Goal: Transaction & Acquisition: Book appointment/travel/reservation

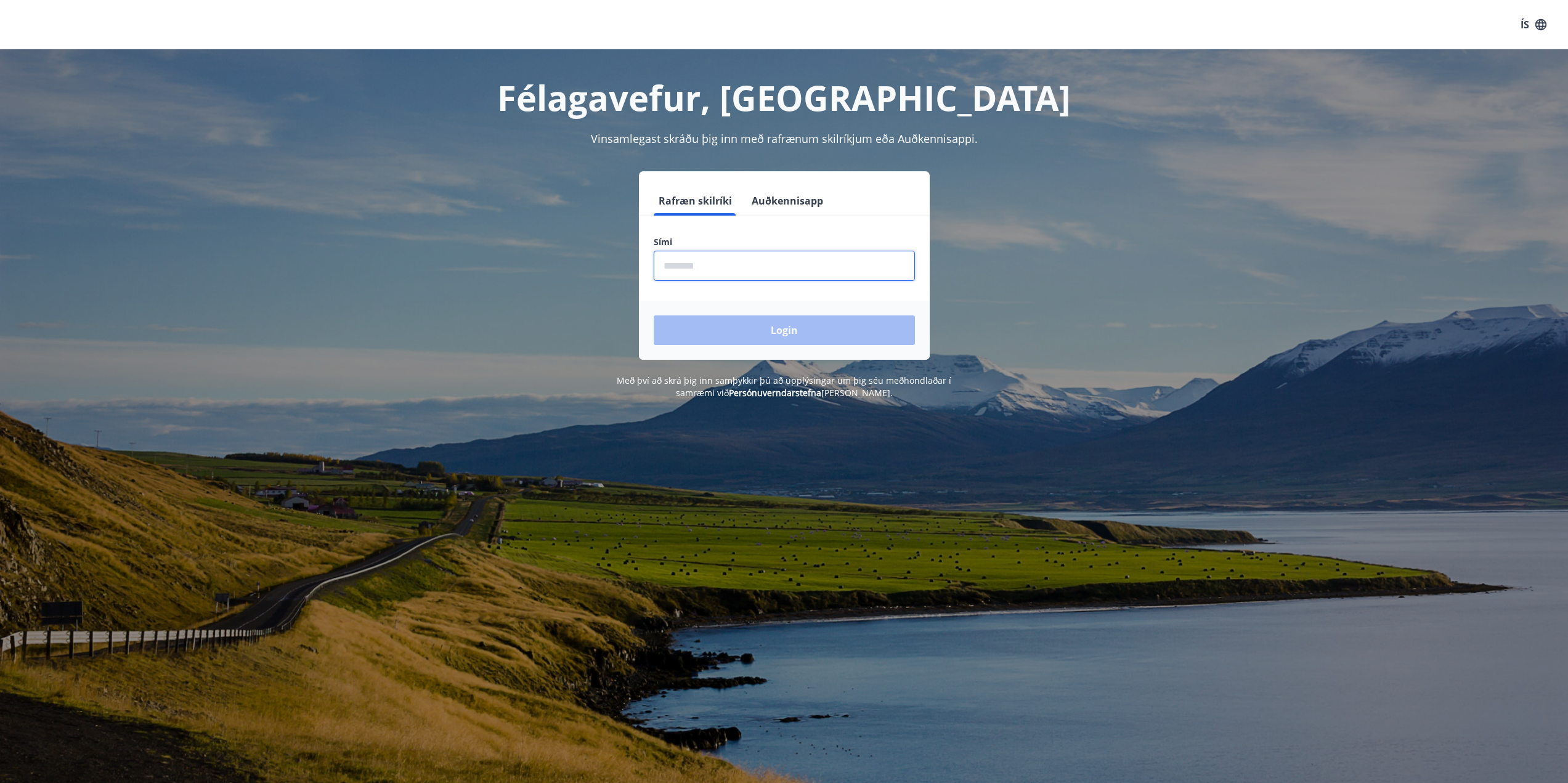
click at [788, 269] on input "phone" at bounding box center [785, 266] width 261 height 30
type input "********"
click at [766, 335] on button "Login" at bounding box center [785, 330] width 261 height 30
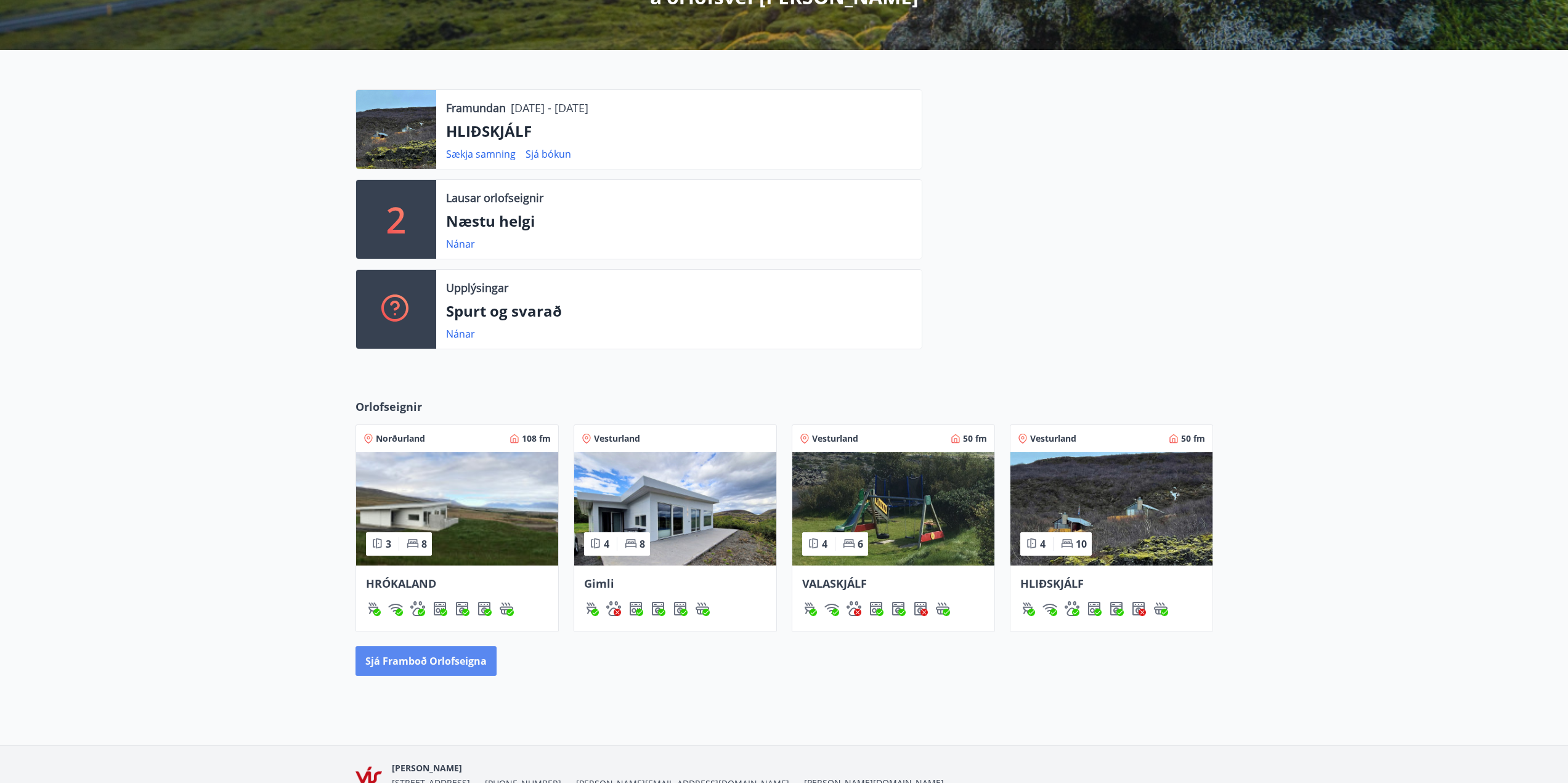
scroll to position [200, 0]
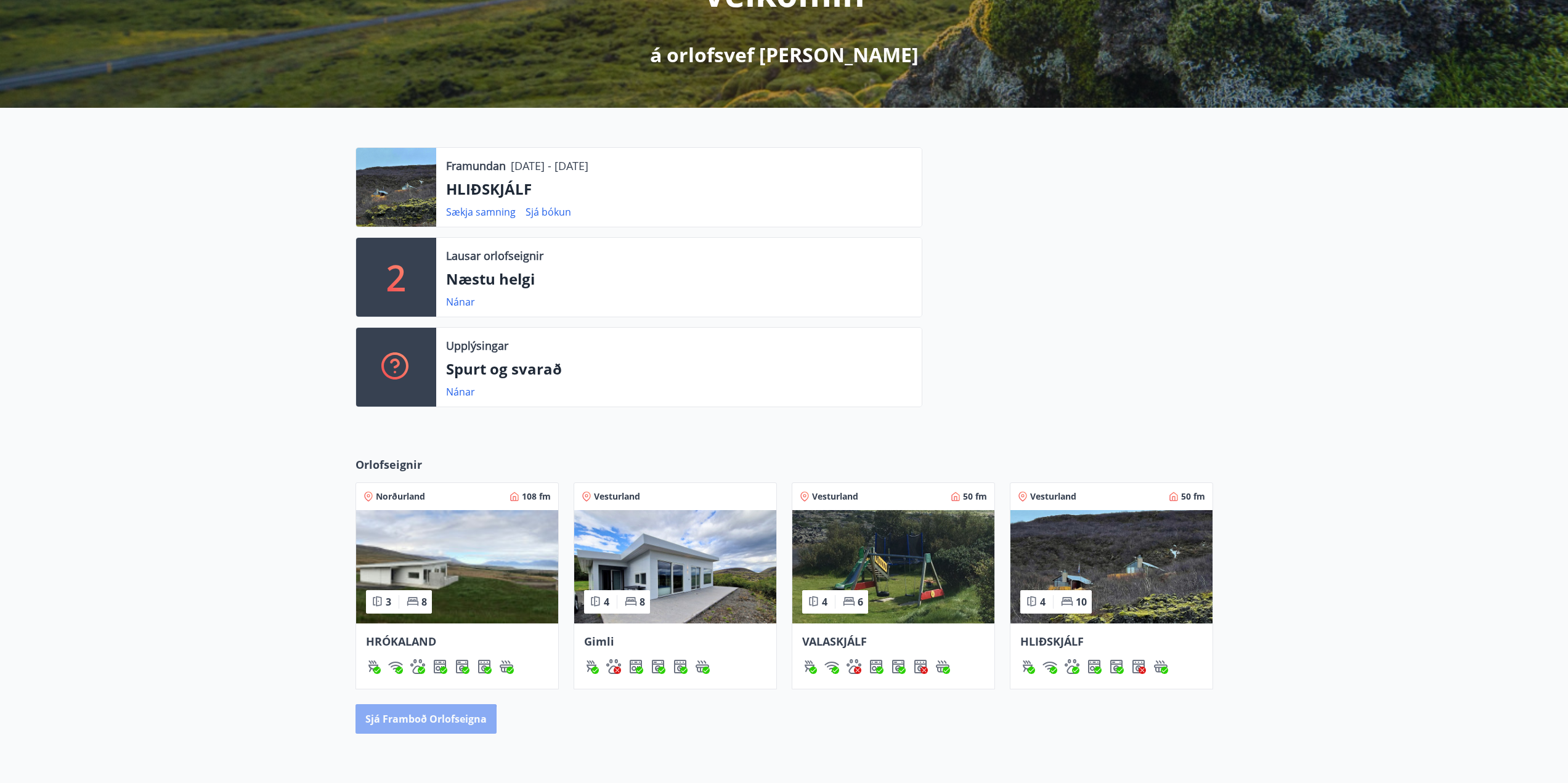
click at [414, 728] on button "Sjá framboð orlofseigna" at bounding box center [426, 718] width 141 height 30
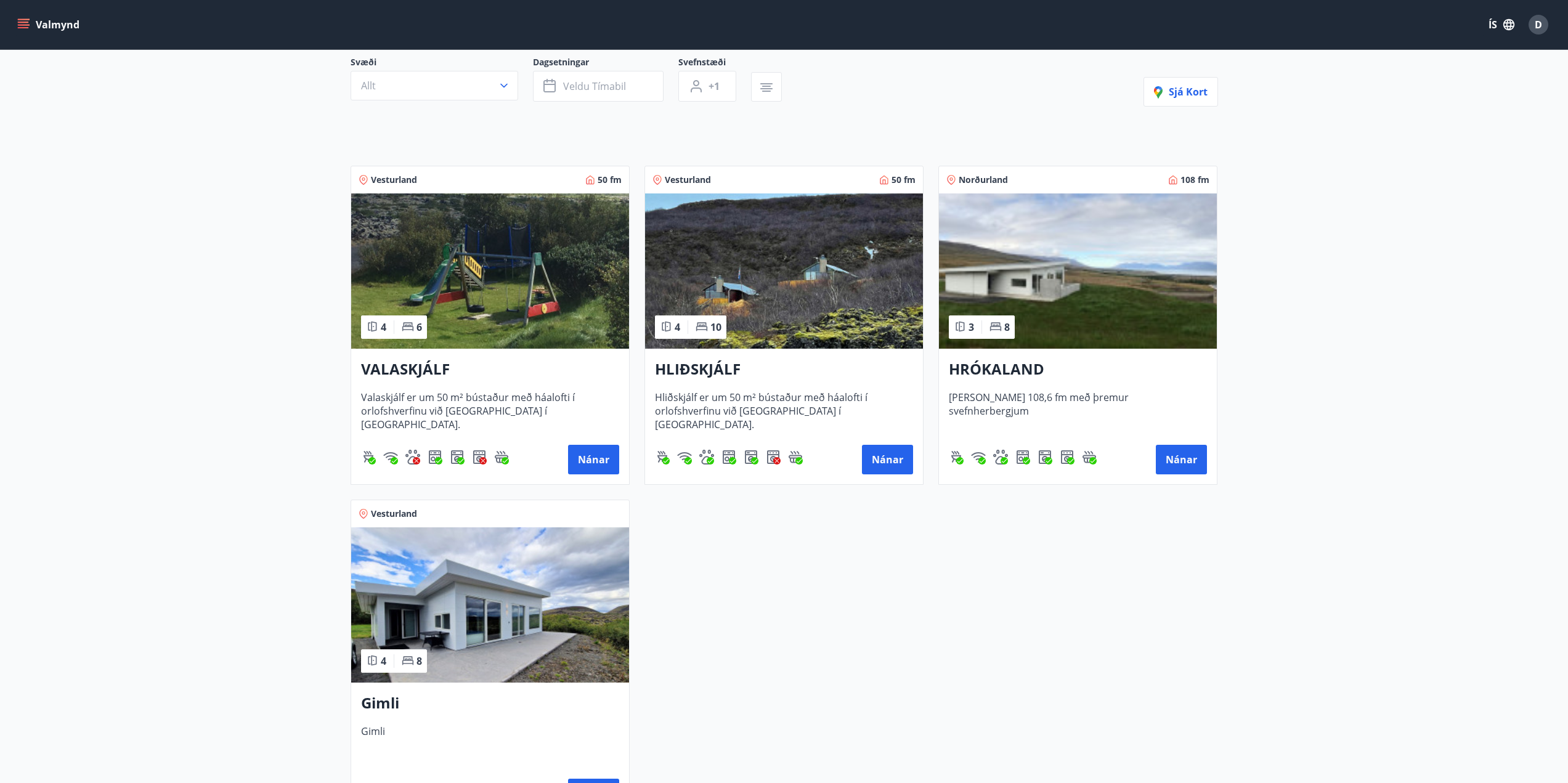
scroll to position [184, 0]
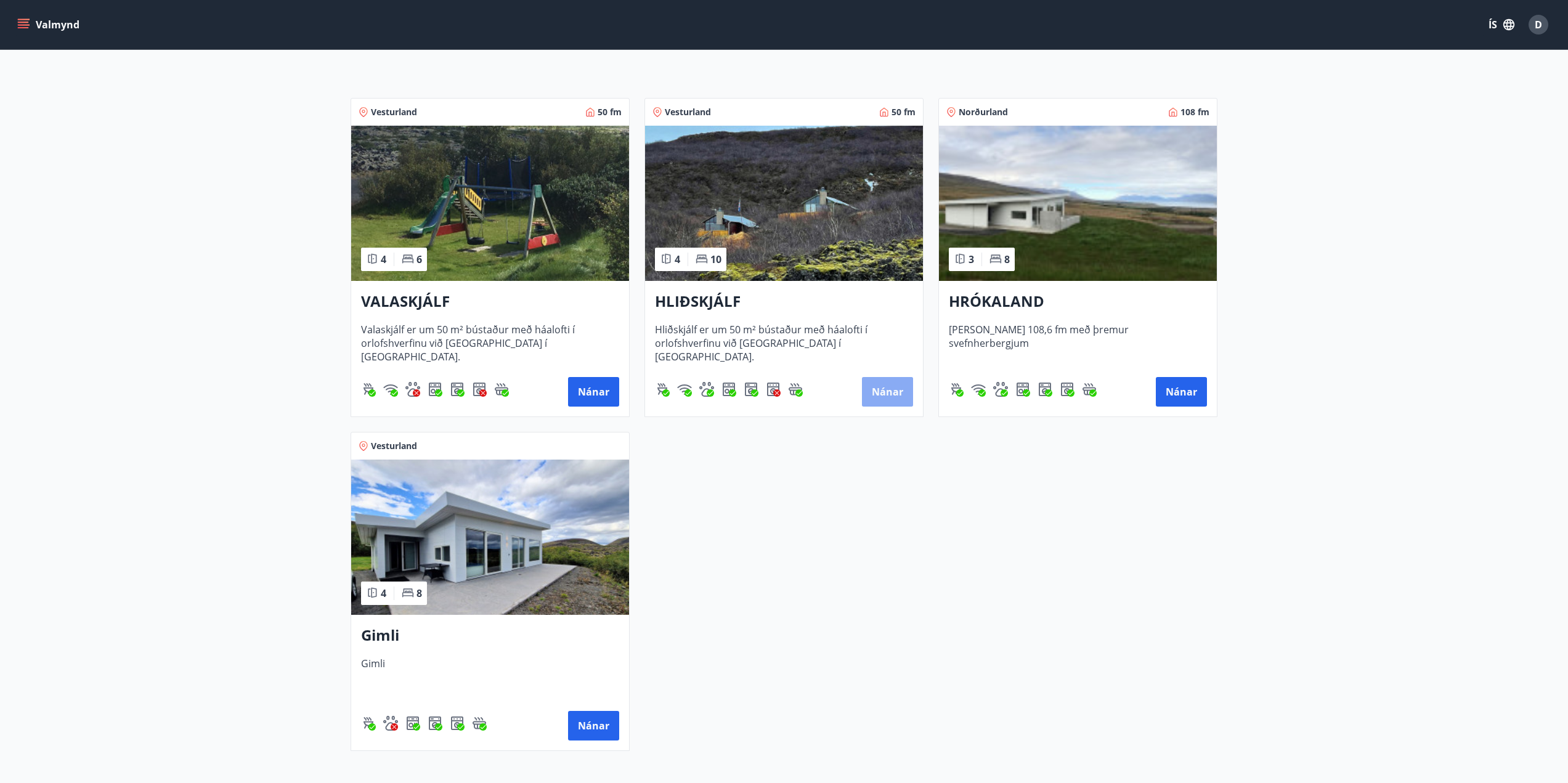
click at [889, 387] on button "Nánar" at bounding box center [887, 392] width 51 height 30
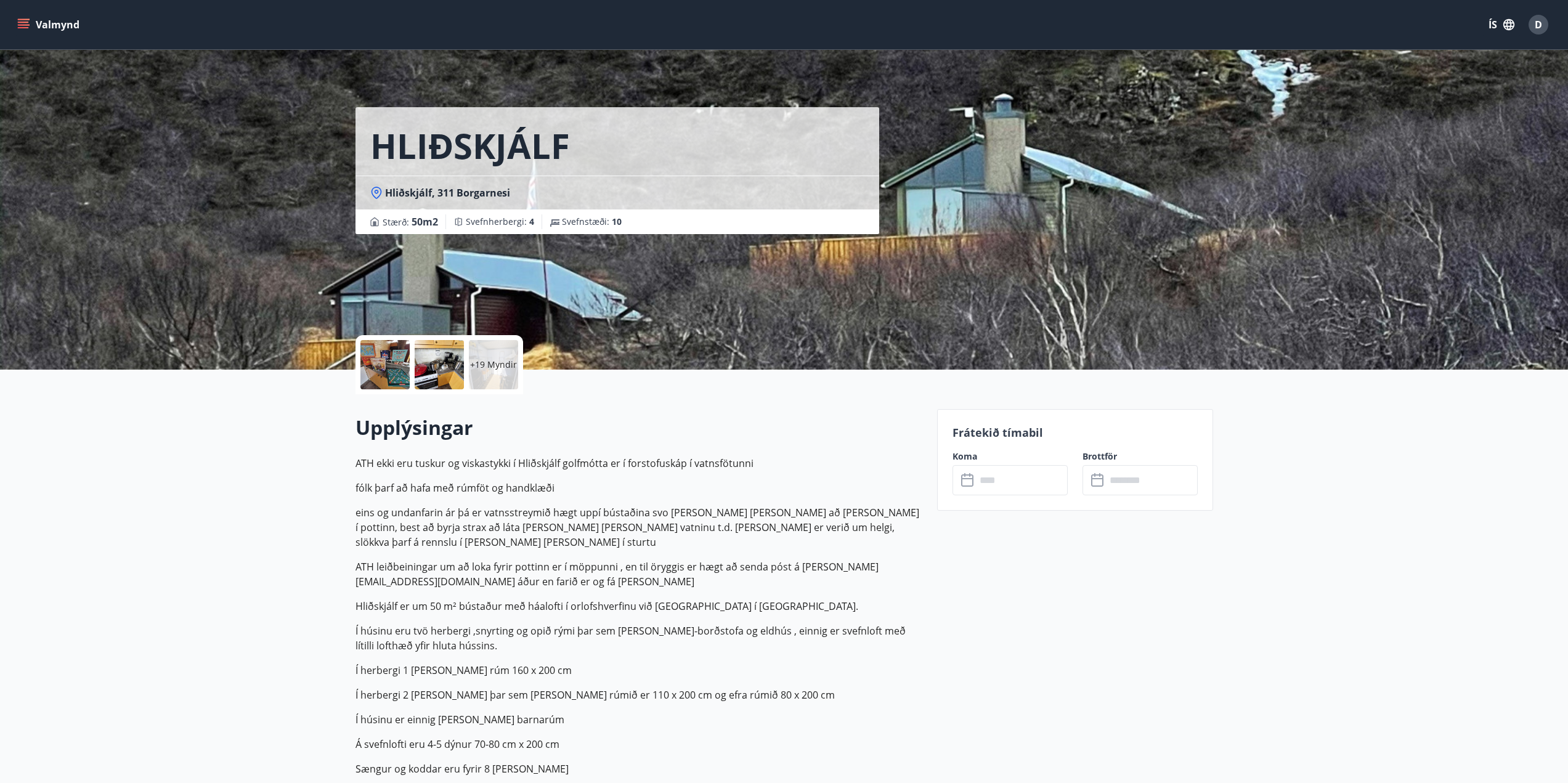
drag, startPoint x: 747, startPoint y: 501, endPoint x: 854, endPoint y: 467, distance: 112.3
click at [746, 502] on p "ATH ekki eru tuskur og viskastykki í Hliðskjálf golfmótta er í forstofuskáp í v…" at bounding box center [639, 715] width 567 height 517
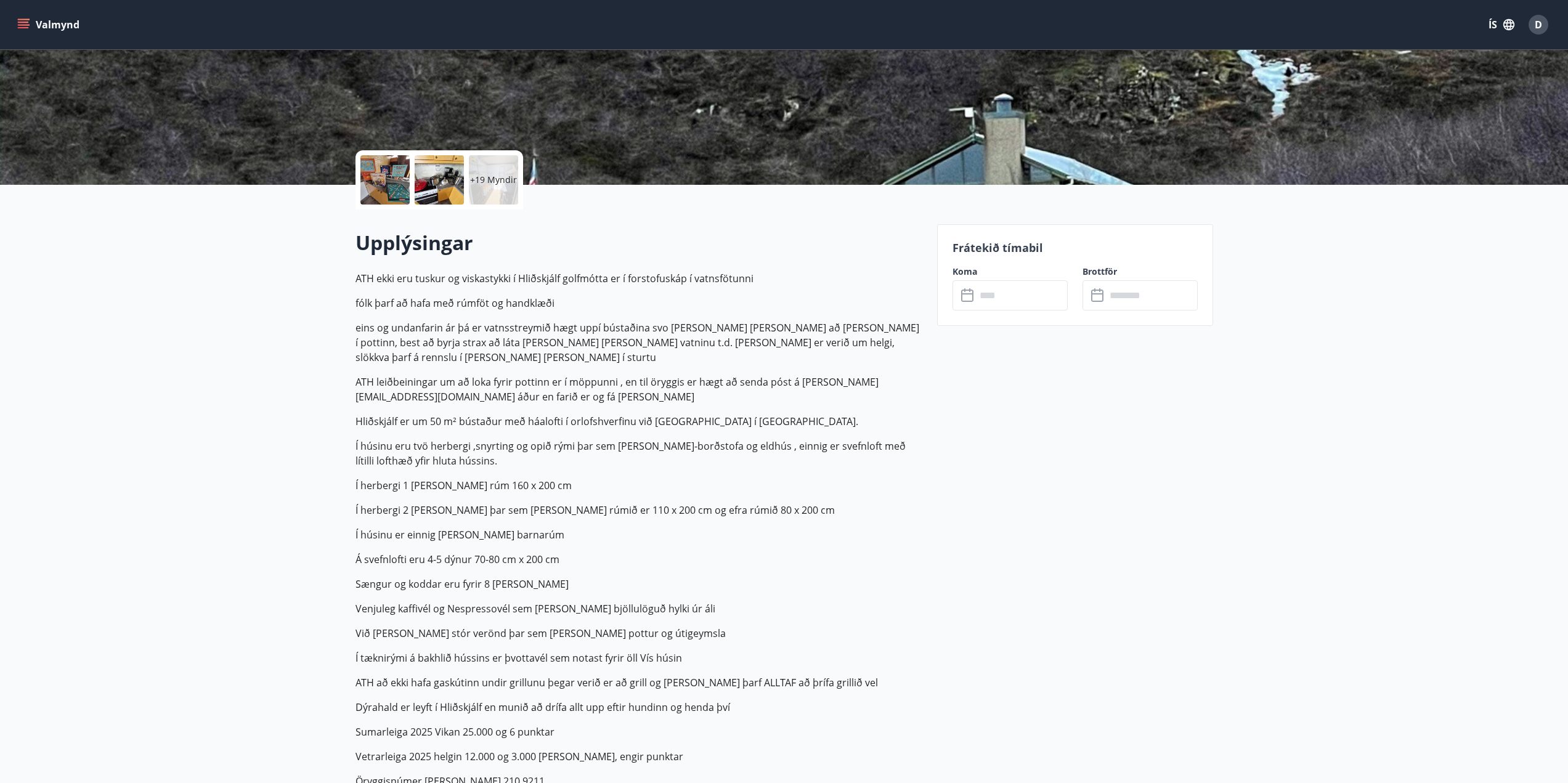
click at [1011, 304] on input "text" at bounding box center [1022, 295] width 92 height 30
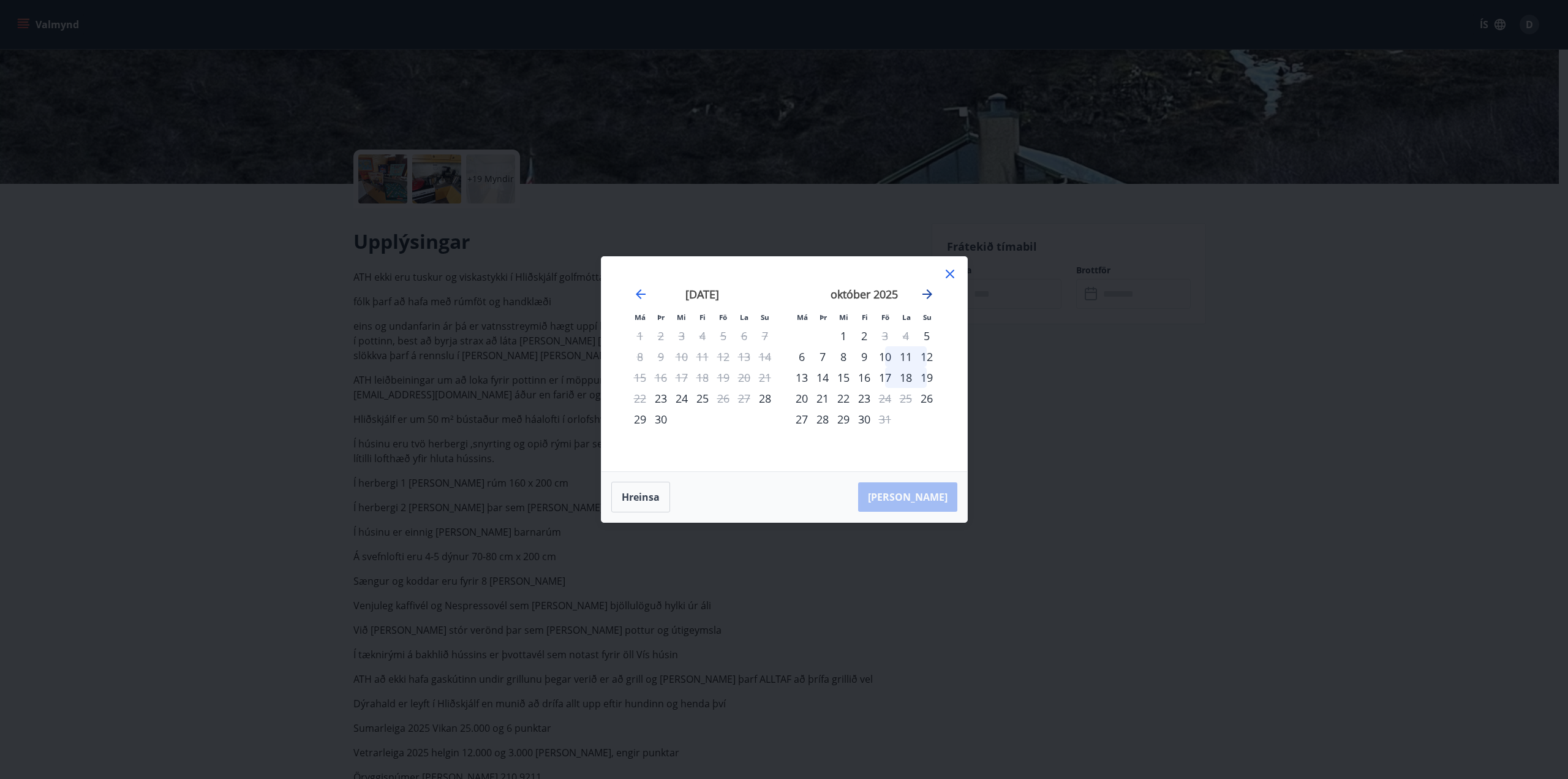
click at [930, 290] on icon "Move forward to switch to the next month." at bounding box center [927, 294] width 15 height 15
click at [931, 290] on icon "Move forward to switch to the next month." at bounding box center [927, 294] width 15 height 15
click at [889, 335] on div "5" at bounding box center [885, 336] width 21 height 21
drag, startPoint x: 927, startPoint y: 336, endPoint x: 949, endPoint y: 373, distance: 43.0
click at [927, 336] on div "7" at bounding box center [926, 336] width 21 height 21
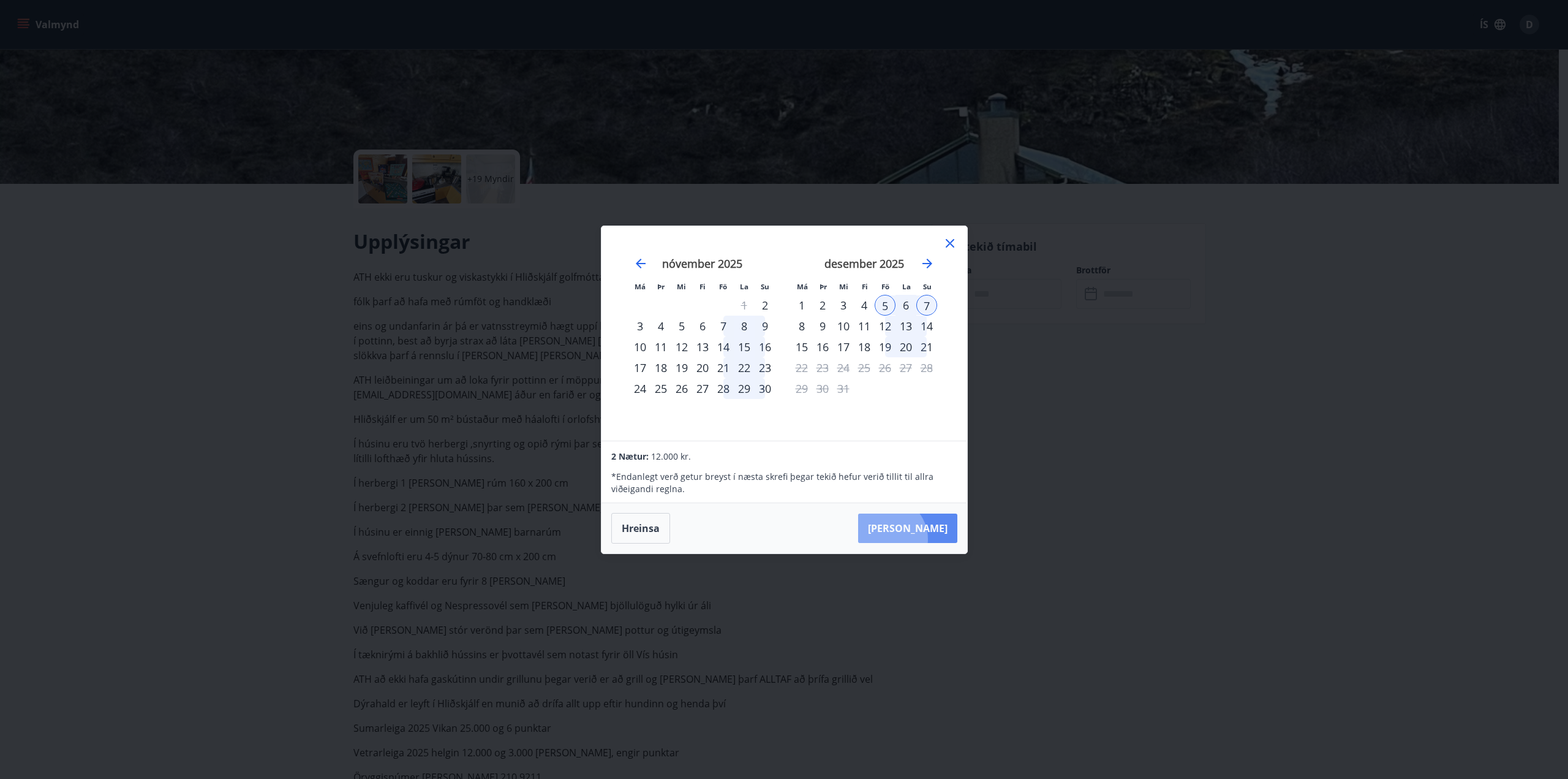
click at [924, 539] on button "[PERSON_NAME]" at bounding box center [907, 528] width 99 height 30
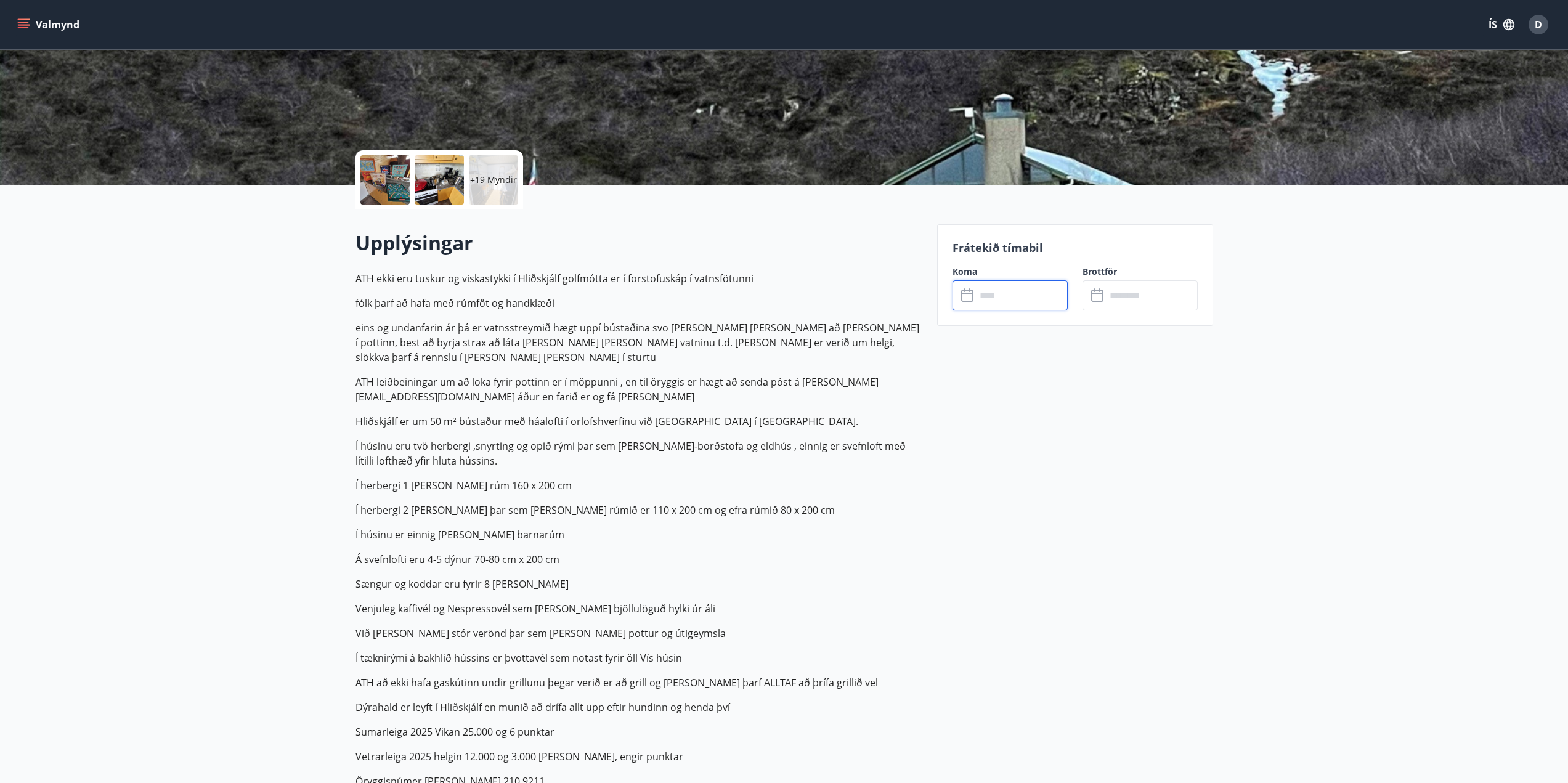
type input "******"
click at [1180, 406] on button "Greiða" at bounding box center [1140, 408] width 115 height 30
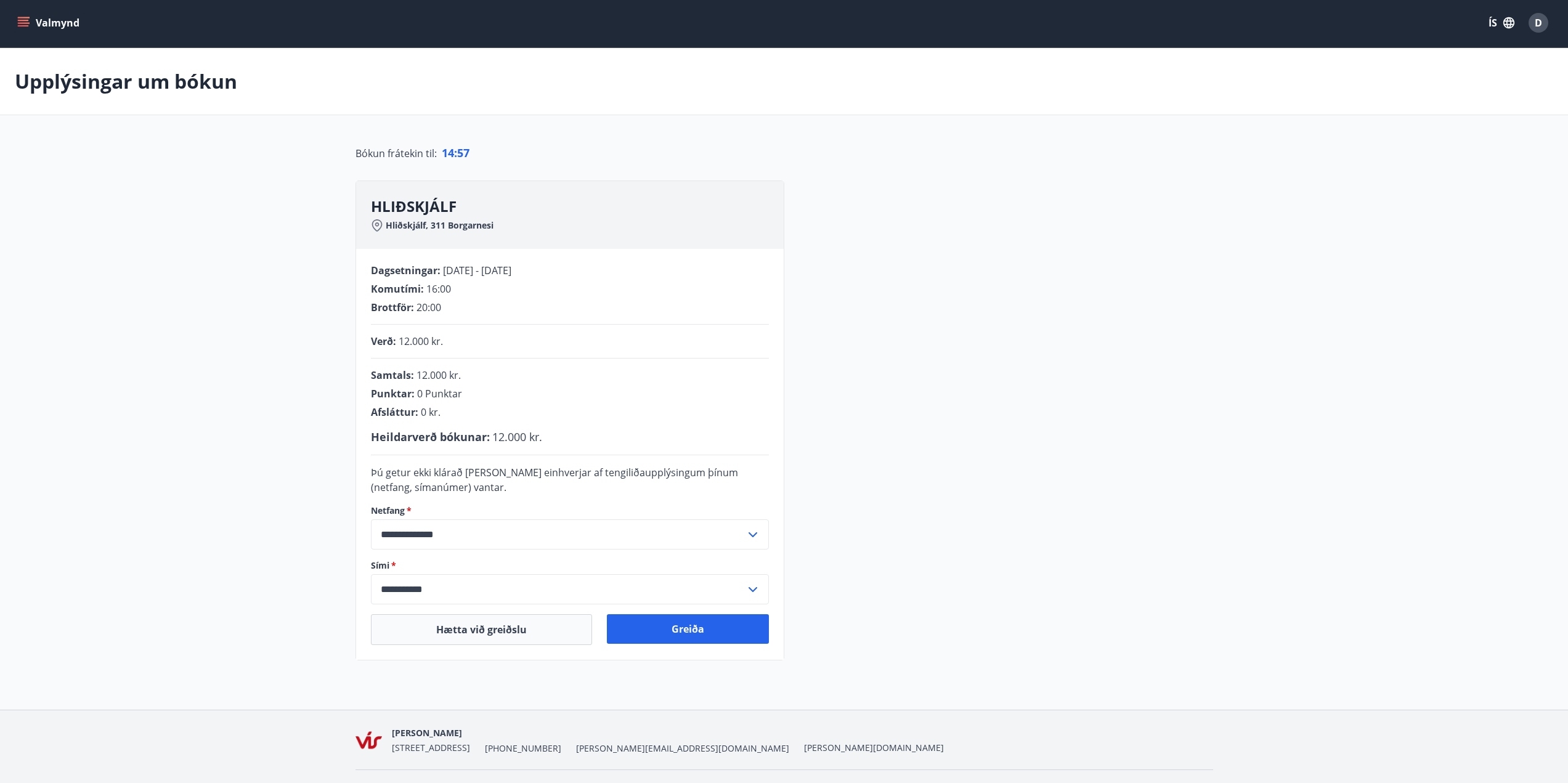
scroll to position [32, 0]
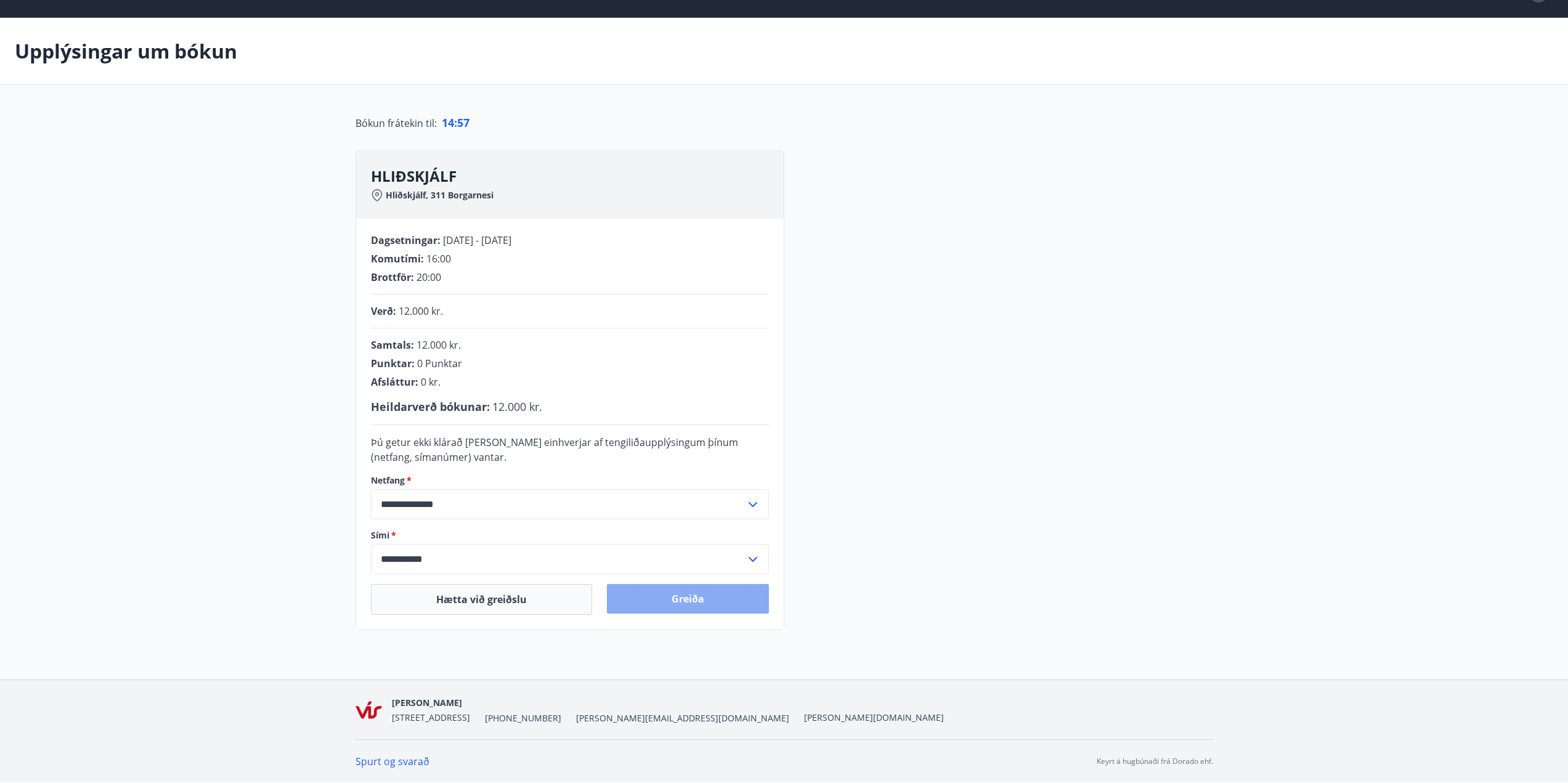
click at [746, 602] on button "Greiða" at bounding box center [688, 599] width 162 height 30
click at [733, 594] on button "Greiða" at bounding box center [688, 599] width 162 height 30
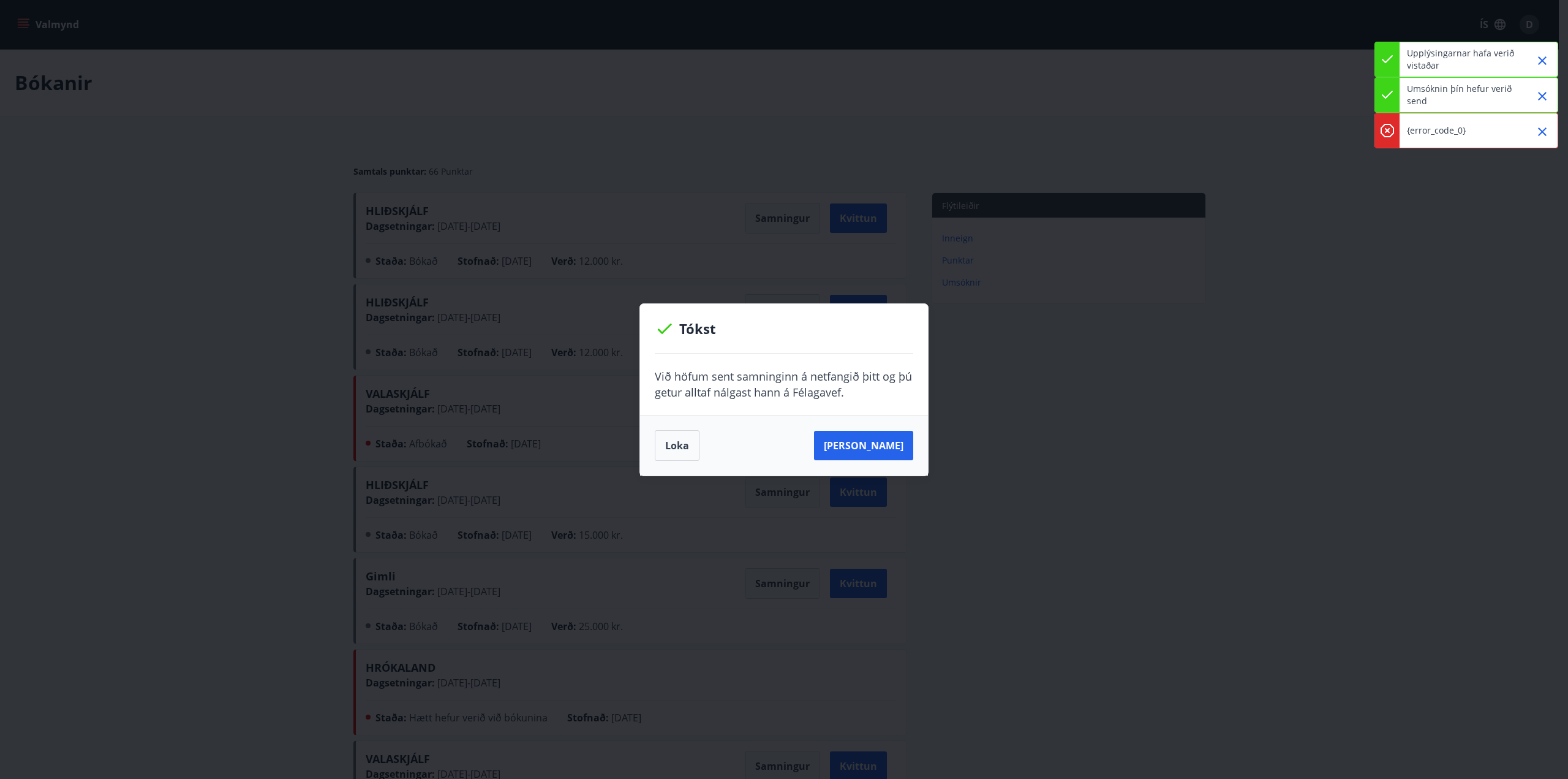
drag, startPoint x: 664, startPoint y: 452, endPoint x: 832, endPoint y: 33, distance: 451.4
click at [664, 452] on button "Loka" at bounding box center [677, 445] width 45 height 31
